Goal: Book appointment/travel/reservation

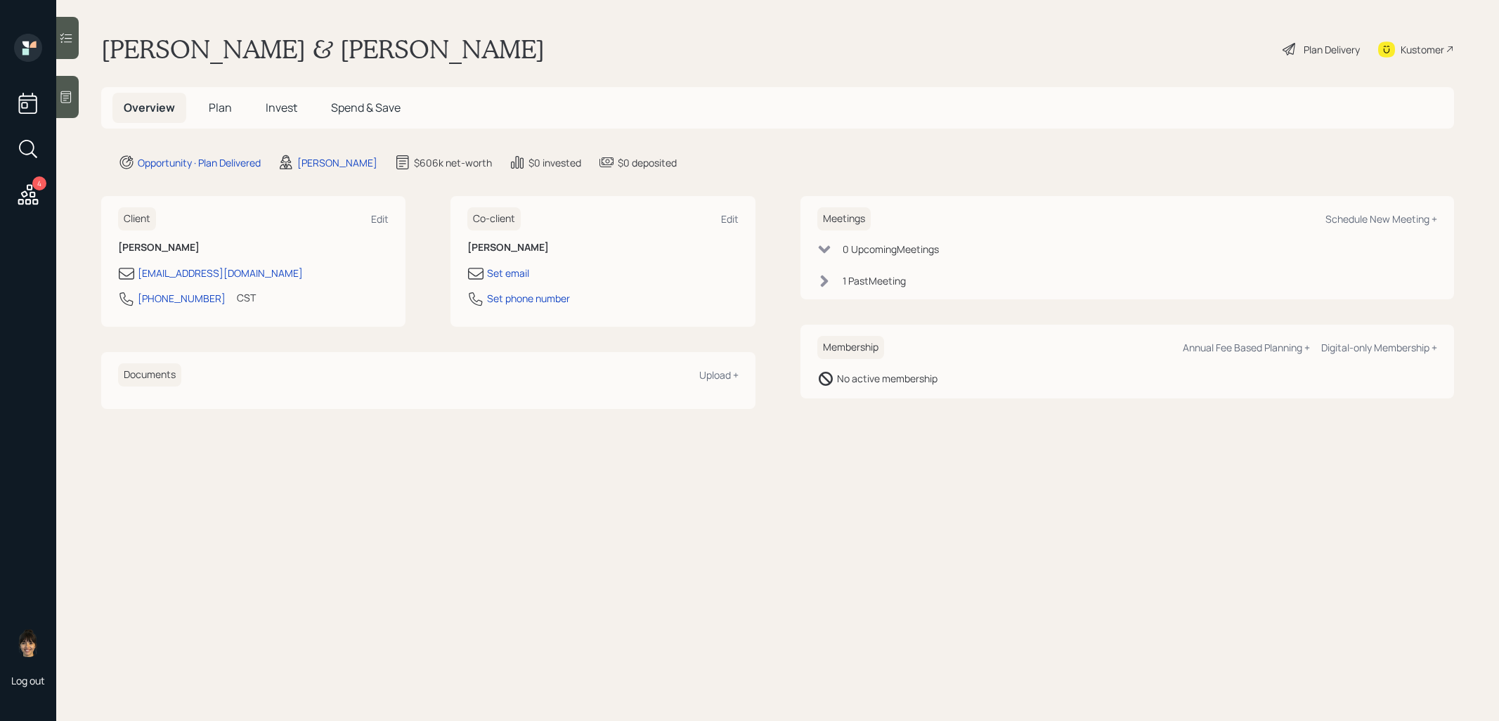
click at [220, 106] on span "Plan" at bounding box center [220, 107] width 23 height 15
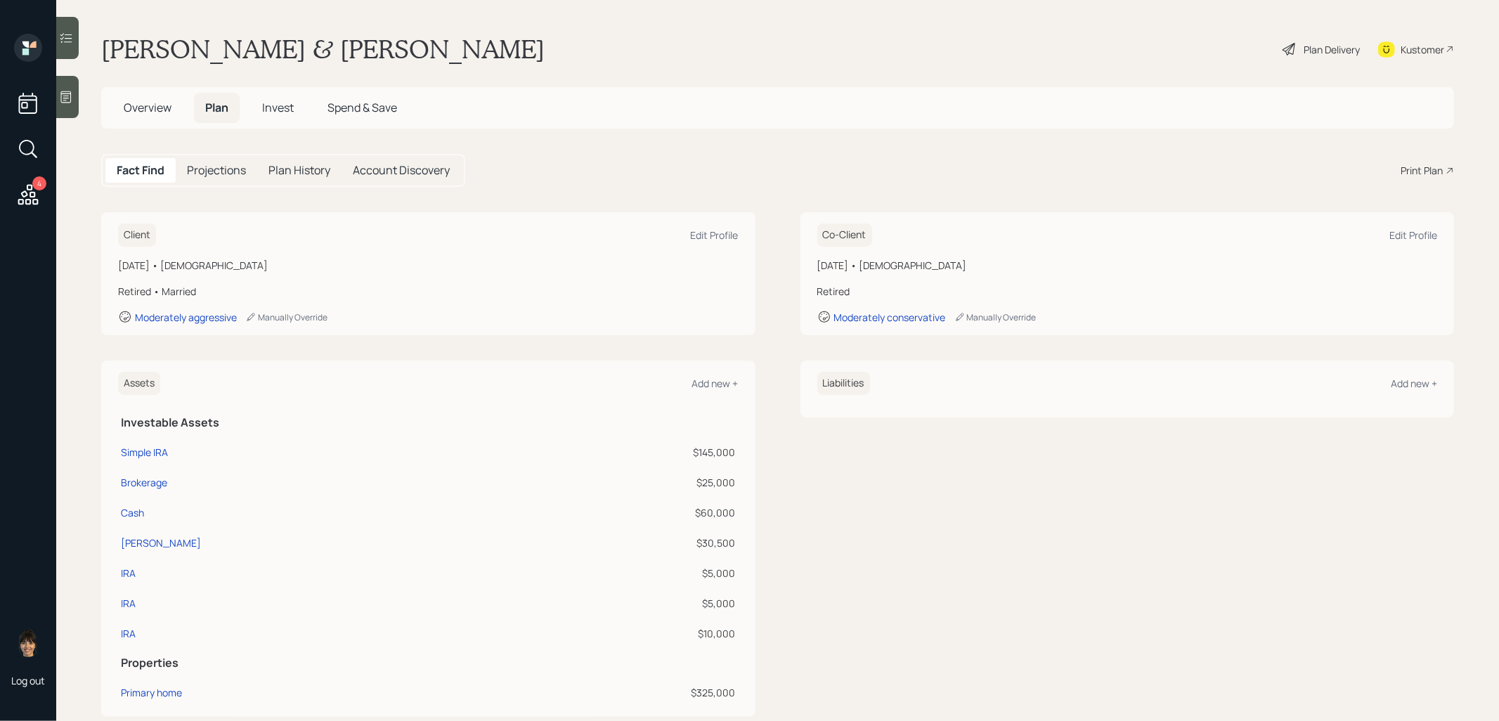
click at [147, 111] on span "Overview" at bounding box center [148, 107] width 48 height 15
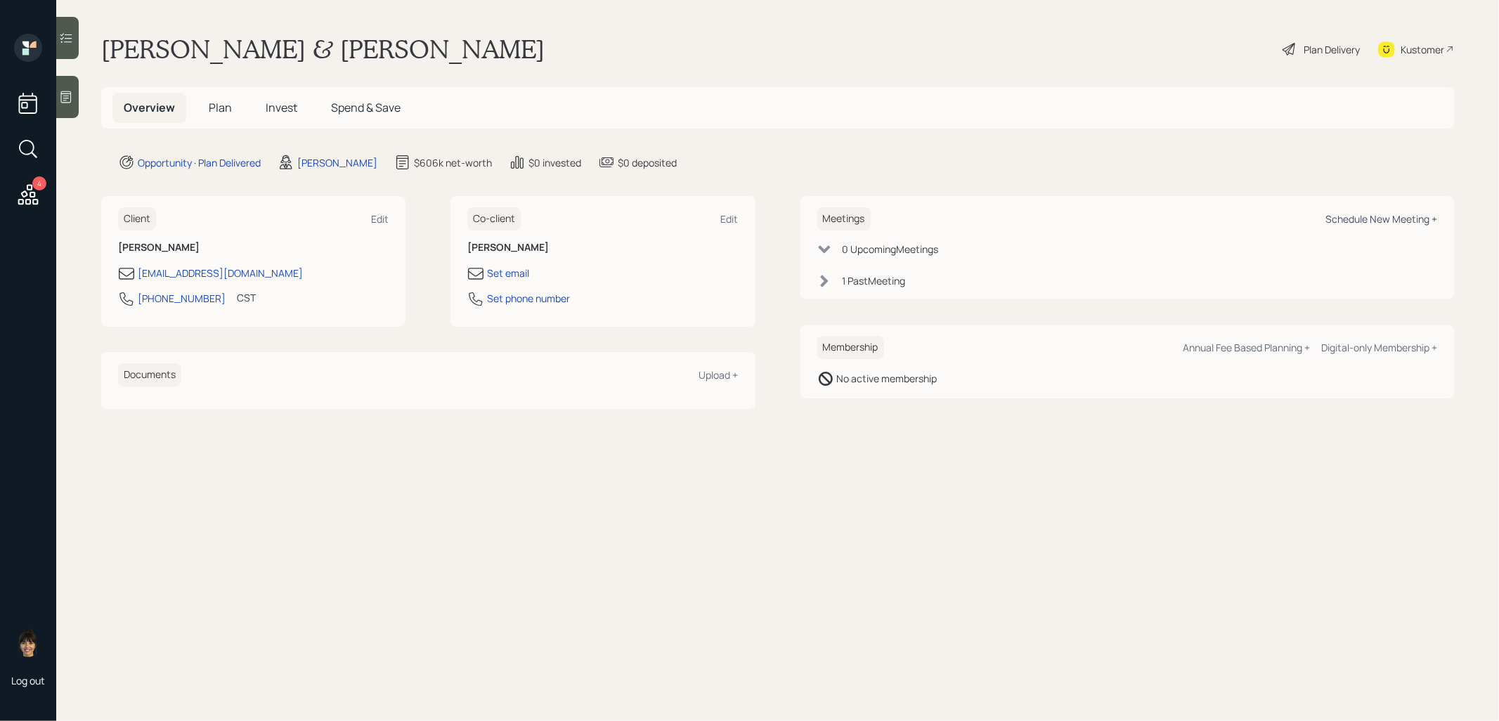
click at [1399, 220] on div "Schedule New Meeting +" at bounding box center [1382, 218] width 112 height 13
select select "8b79112e-3cfb-44f9-89e7-15267fe946c1"
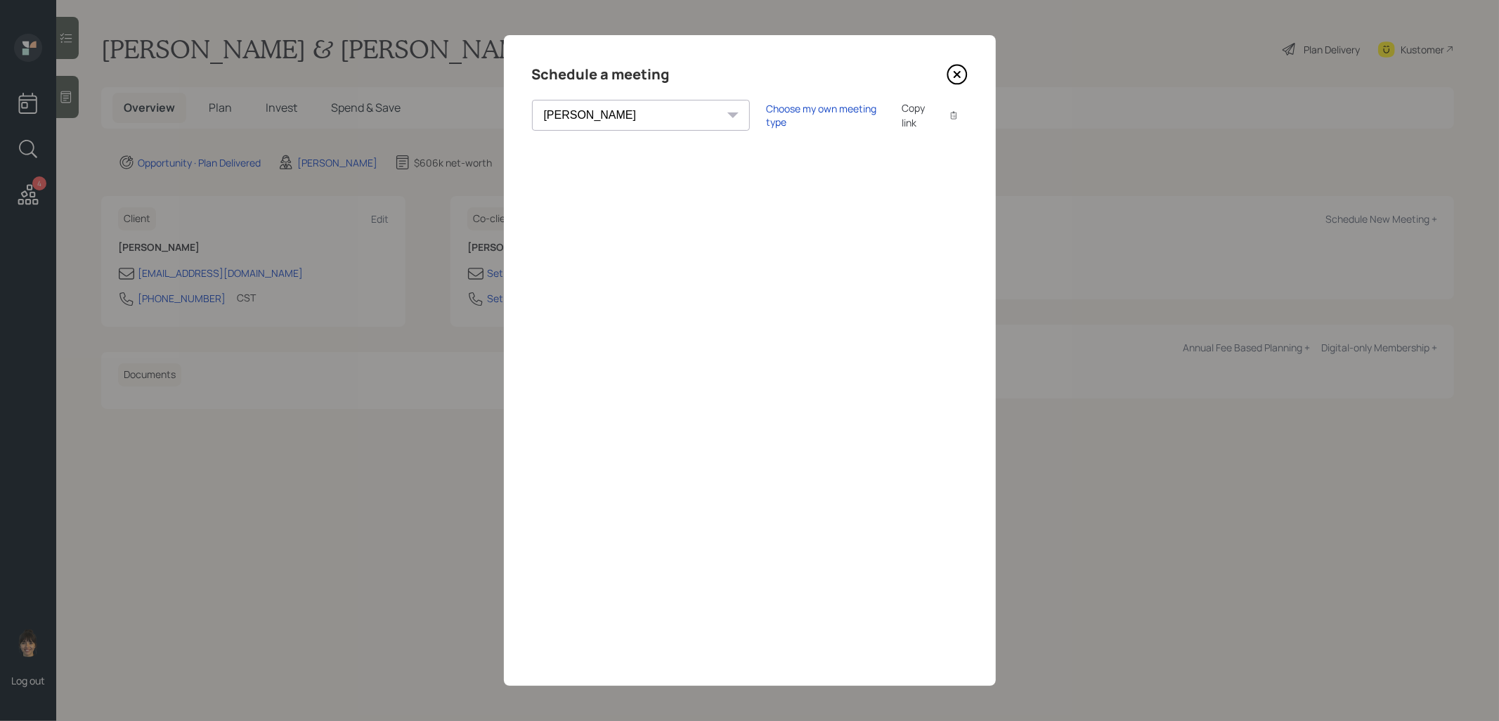
click at [957, 73] on icon at bounding box center [957, 75] width 6 height 6
